Goal: Transaction & Acquisition: Purchase product/service

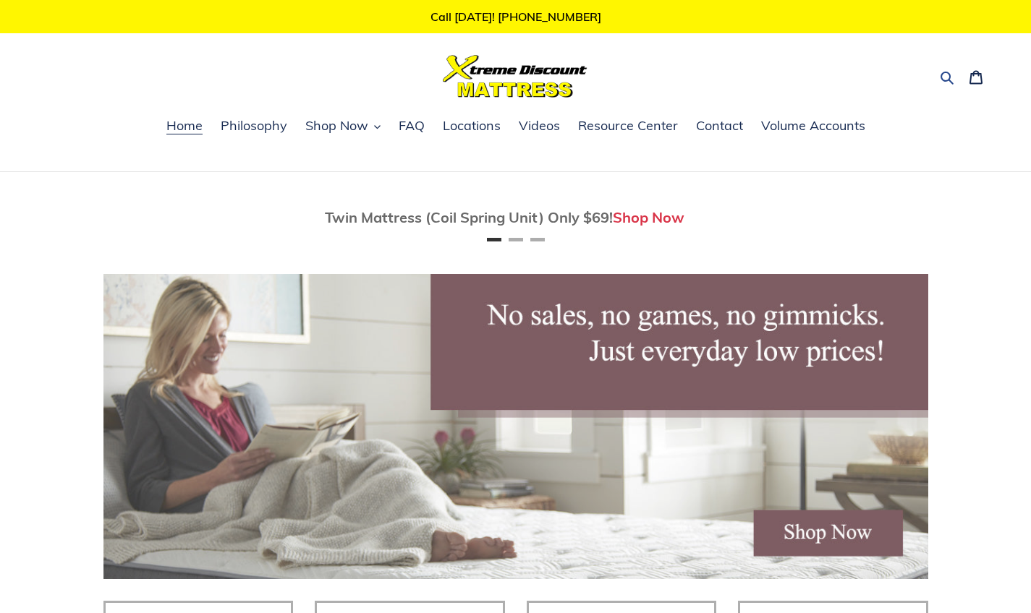
click at [943, 74] on icon "button" at bounding box center [947, 77] width 14 height 14
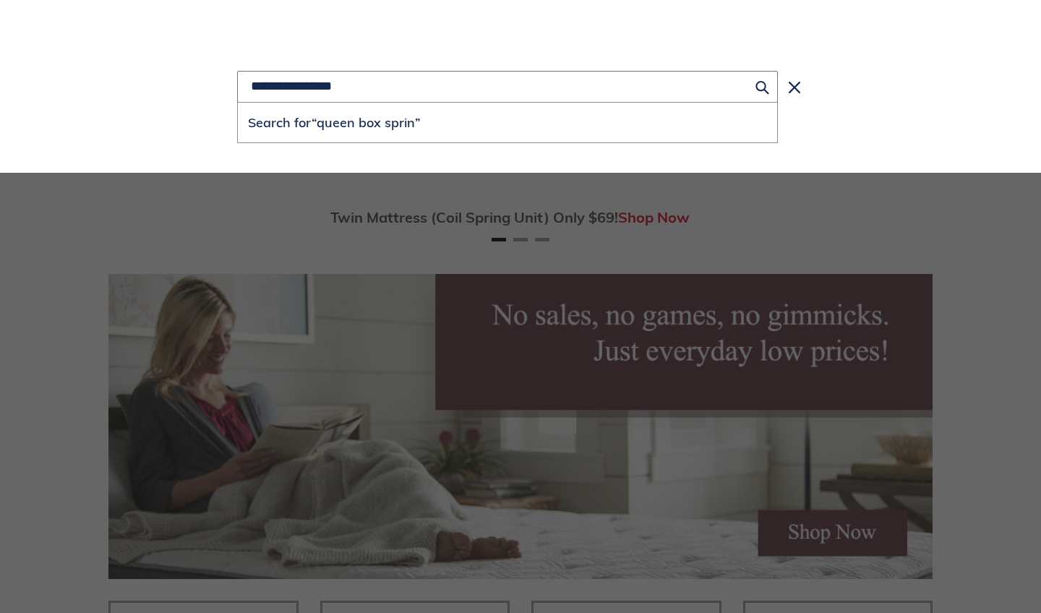
scroll to position [0, 621]
type input "**********"
click at [508, 122] on button "Search for “queen box sprin”" at bounding box center [508, 123] width 540 height 40
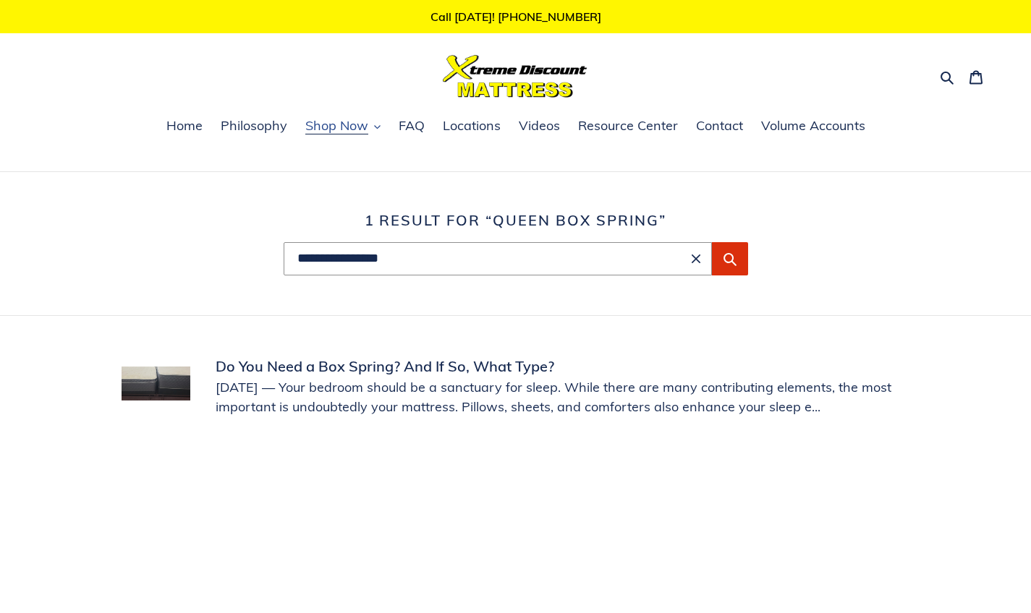
click at [318, 127] on span "Shop Now" at bounding box center [336, 125] width 63 height 17
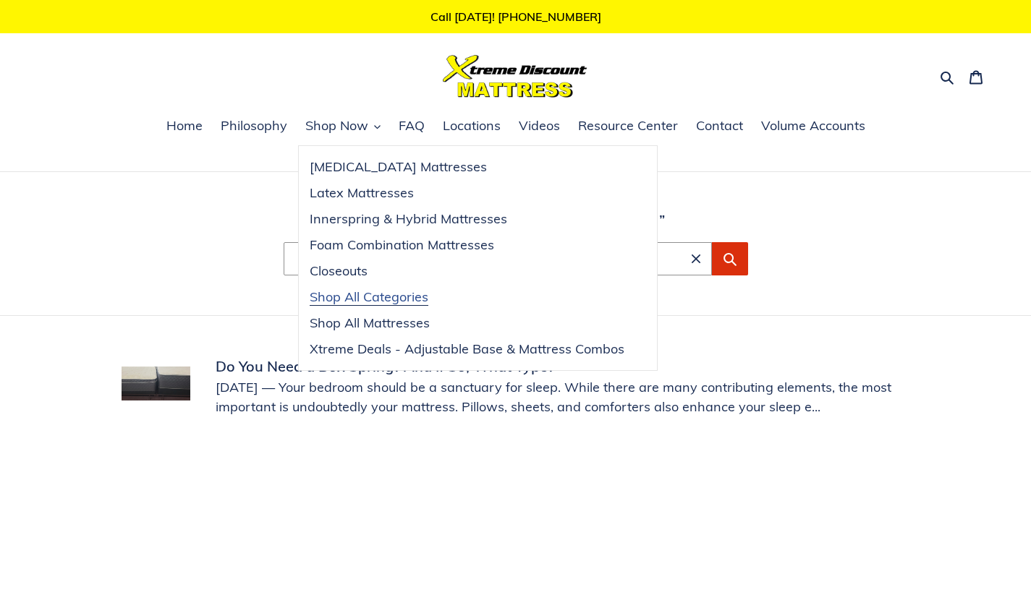
click at [365, 304] on span "Shop All Categories" at bounding box center [369, 297] width 119 height 17
click at [376, 79] on div at bounding box center [515, 76] width 317 height 43
